Goal: Navigation & Orientation: Understand site structure

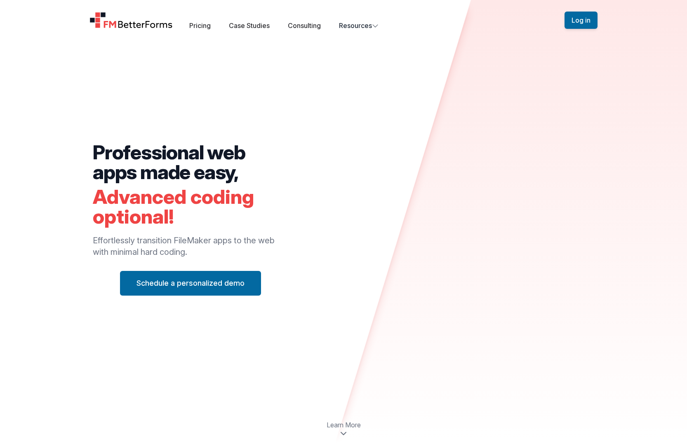
click at [135, 23] on img "Home" at bounding box center [130, 20] width 83 height 16
click at [204, 27] on link "Pricing" at bounding box center [199, 25] width 21 height 8
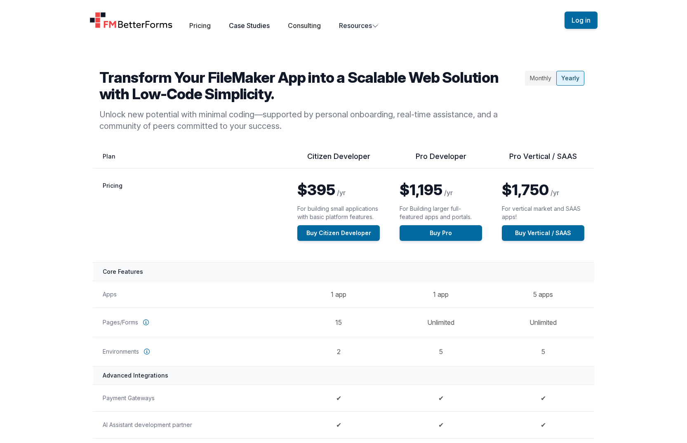
click at [255, 26] on link "Case Studies" at bounding box center [249, 25] width 41 height 8
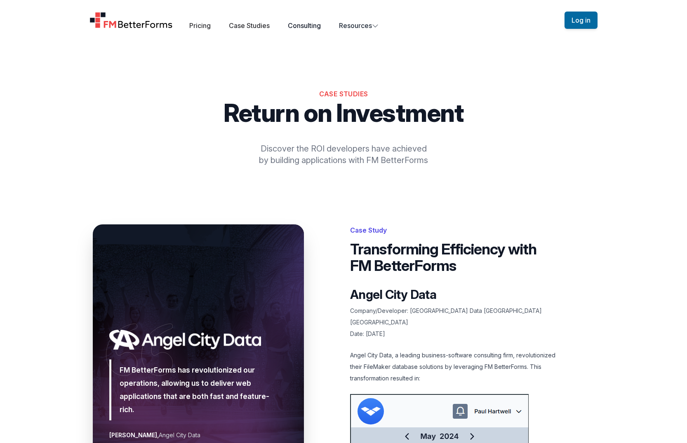
click at [304, 26] on link "Consulting" at bounding box center [304, 25] width 33 height 8
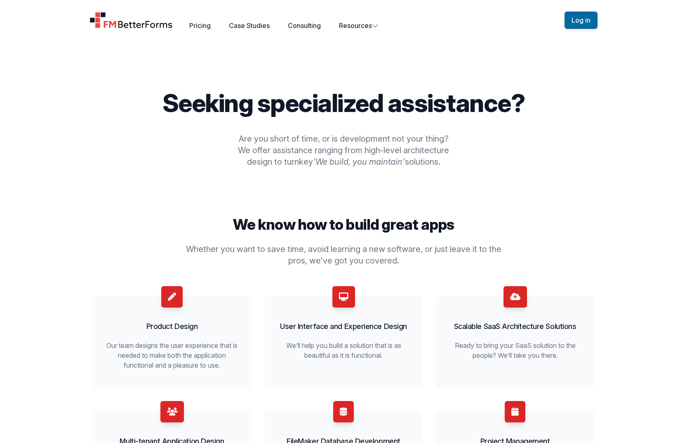
click at [148, 23] on img "Home" at bounding box center [130, 20] width 83 height 16
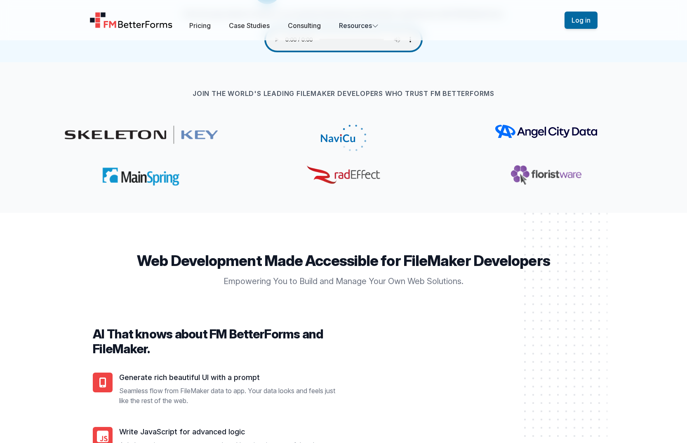
scroll to position [479, 0]
